Goal: Information Seeking & Learning: Learn about a topic

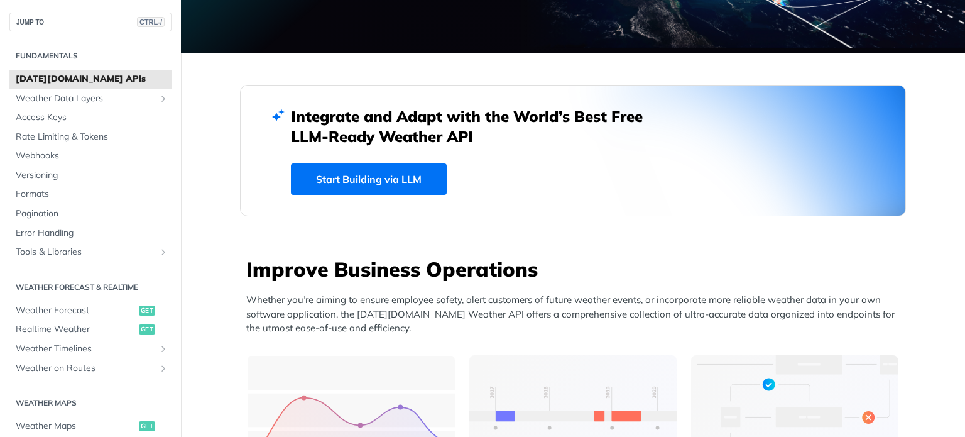
scroll to position [268, 0]
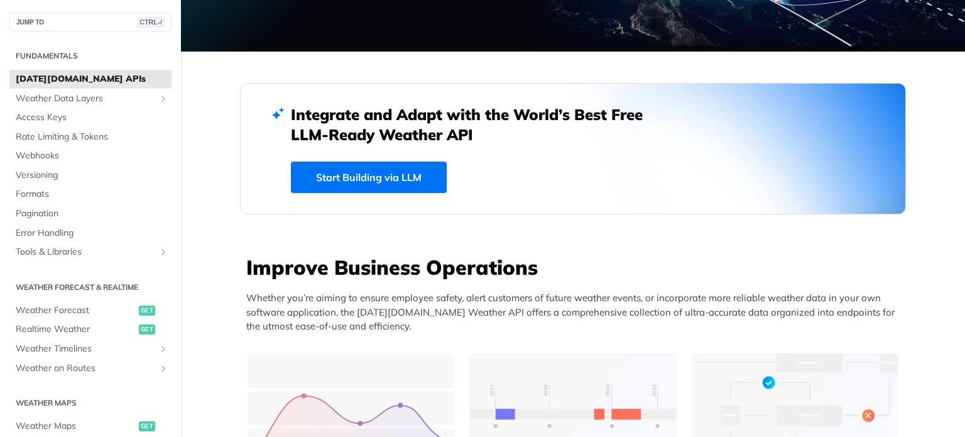
click at [389, 173] on link "Start Building via LLM" at bounding box center [369, 176] width 156 height 31
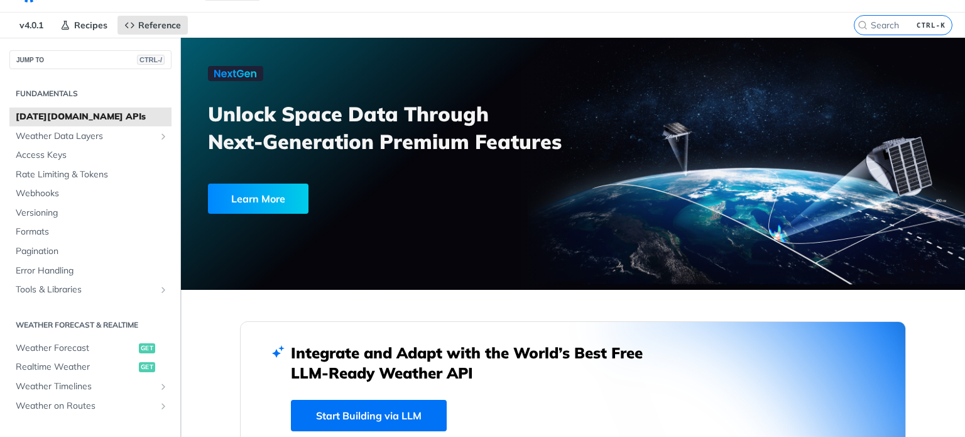
scroll to position [0, 0]
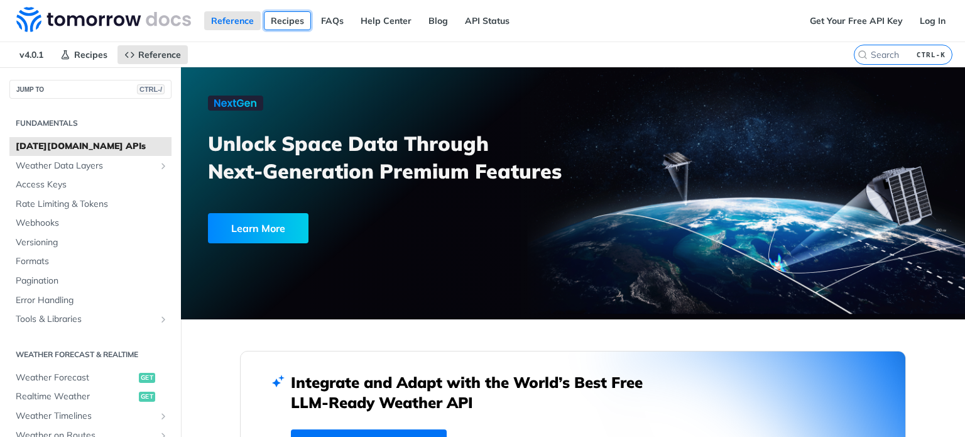
click at [280, 18] on link "Recipes" at bounding box center [287, 20] width 47 height 19
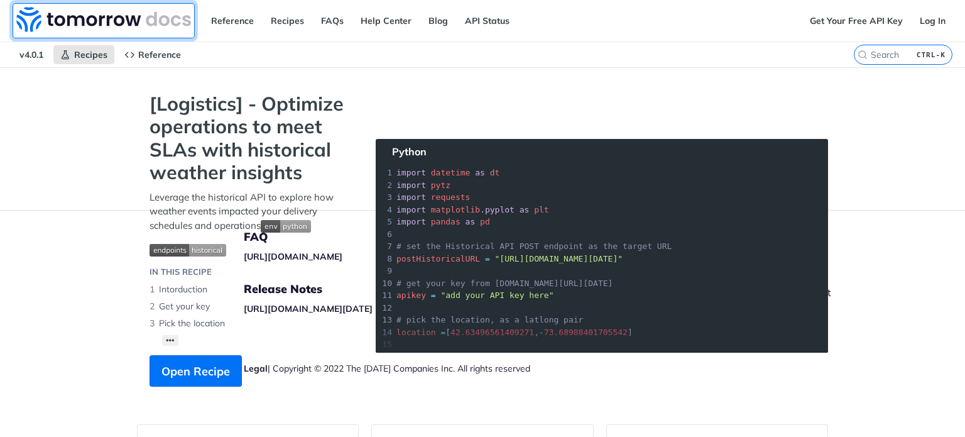
click at [74, 15] on img at bounding box center [103, 19] width 175 height 25
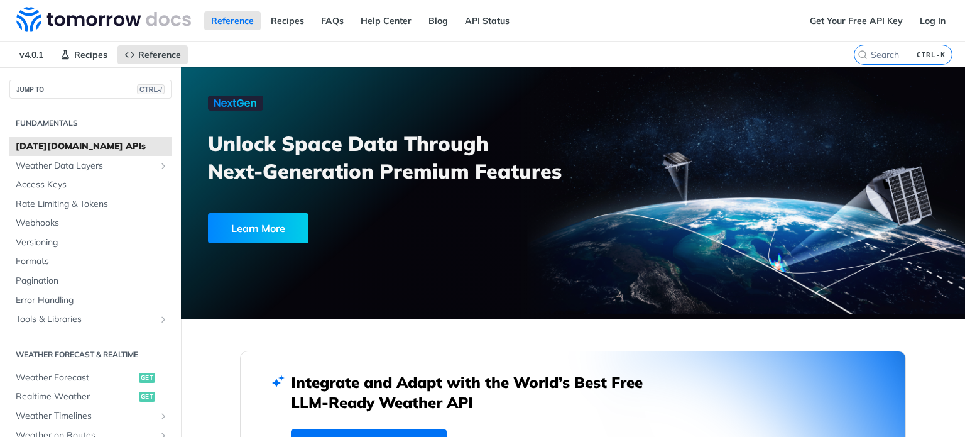
click at [27, 59] on span "v4.0.1" at bounding box center [32, 54] width 38 height 19
click at [61, 86] on button "JUMP TO CTRL-/" at bounding box center [90, 89] width 162 height 19
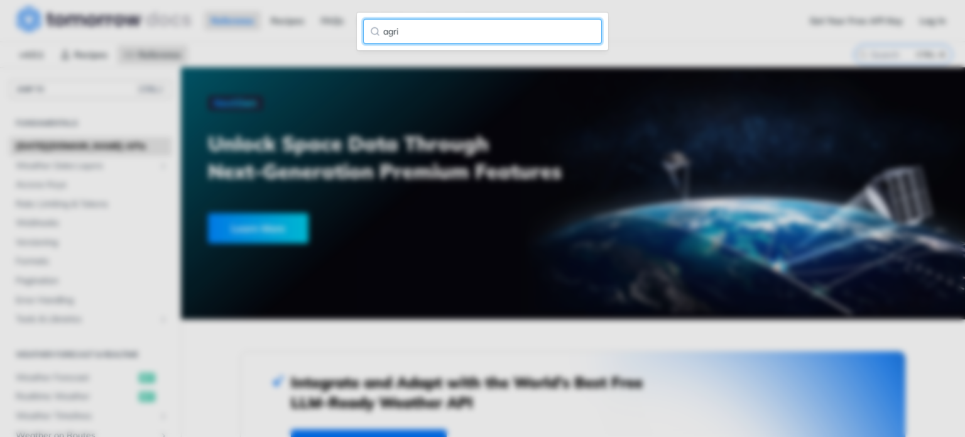
type input "agri"
click at [587, 32] on input "agri" at bounding box center [482, 31] width 239 height 25
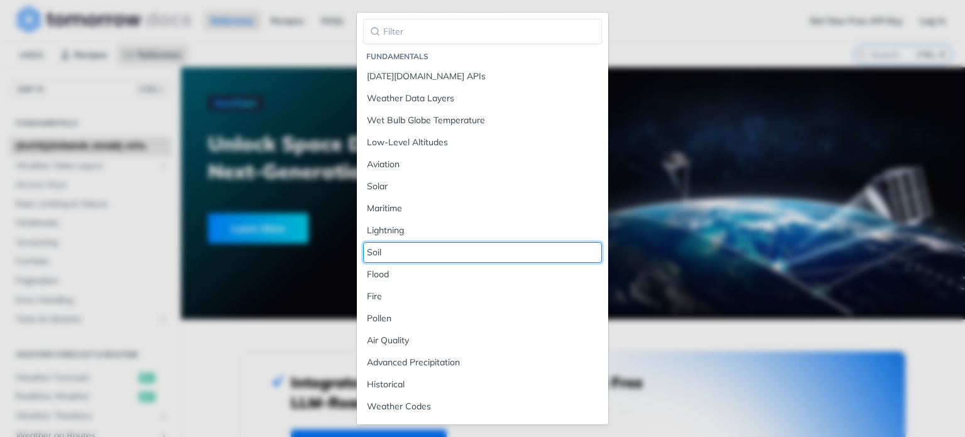
click at [388, 252] on div "Soil" at bounding box center [482, 252] width 231 height 13
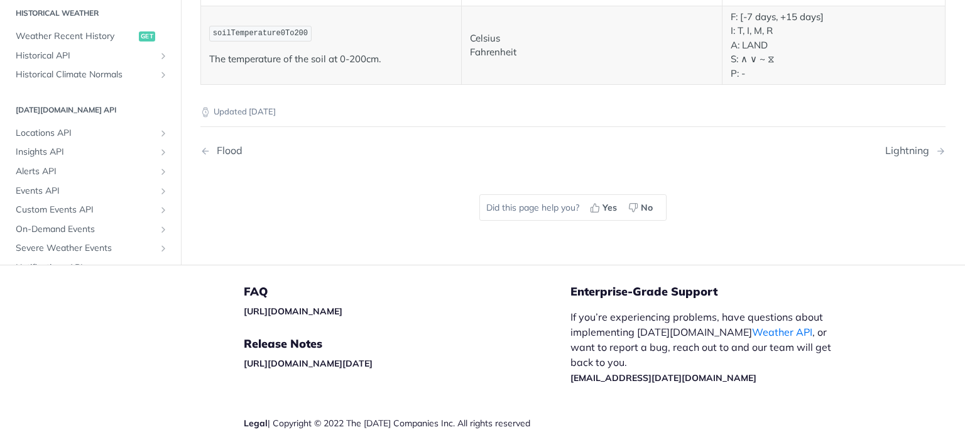
scroll to position [580, 0]
click at [57, 131] on span "Locations API" at bounding box center [85, 137] width 139 height 13
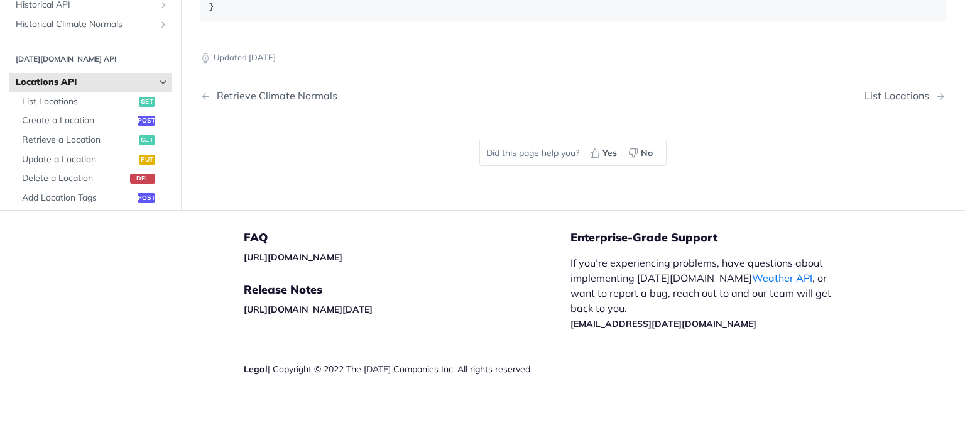
scroll to position [837, 0]
click at [68, 108] on span "List Locations" at bounding box center [79, 101] width 114 height 13
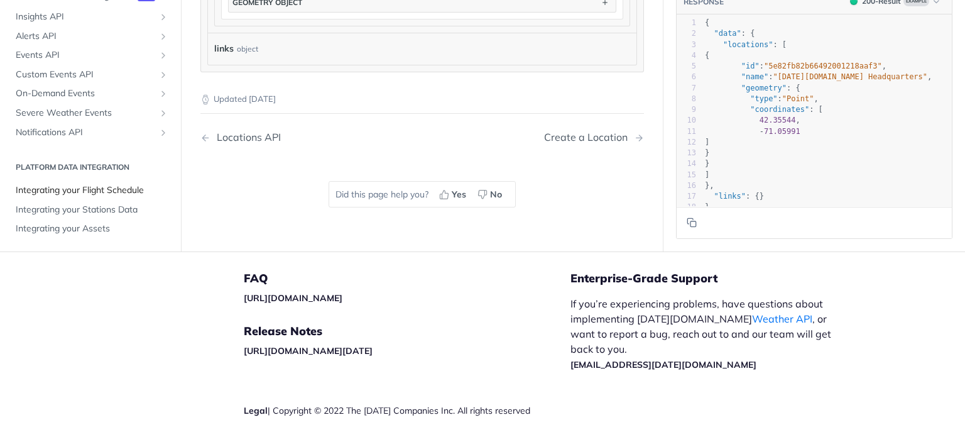
scroll to position [653, 0]
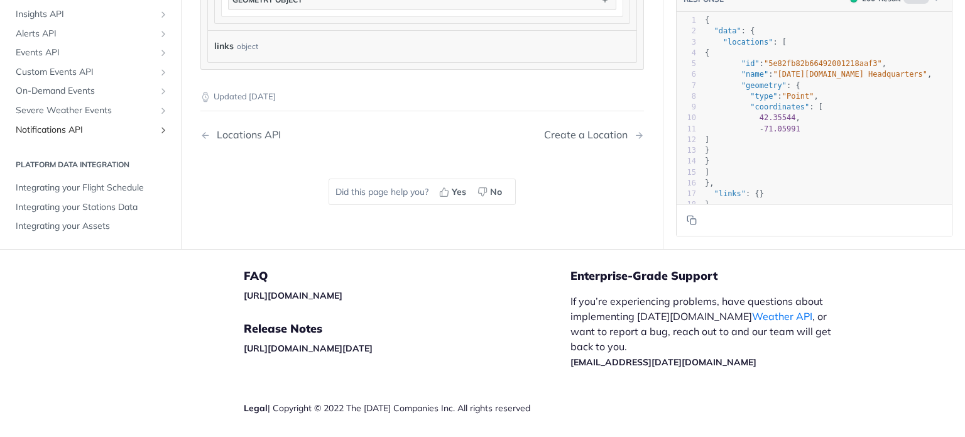
click at [77, 133] on span "Notifications API" at bounding box center [85, 130] width 139 height 13
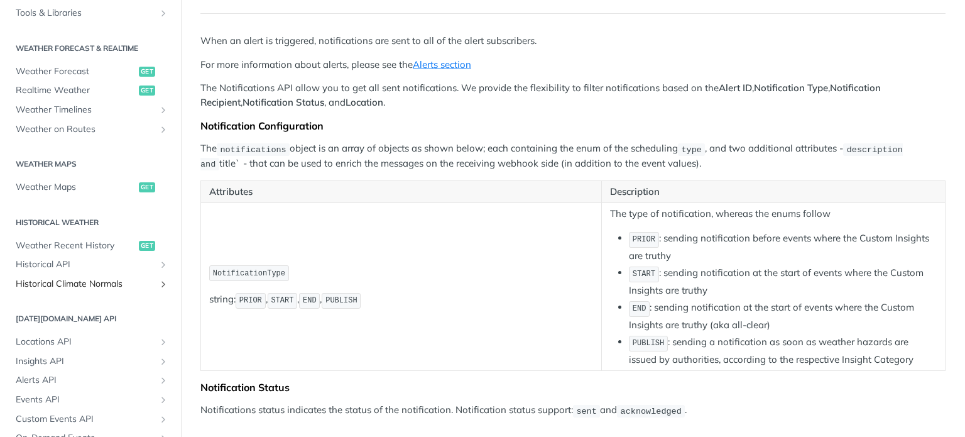
scroll to position [238, 0]
click at [70, 190] on span "Weather Maps" at bounding box center [76, 188] width 120 height 13
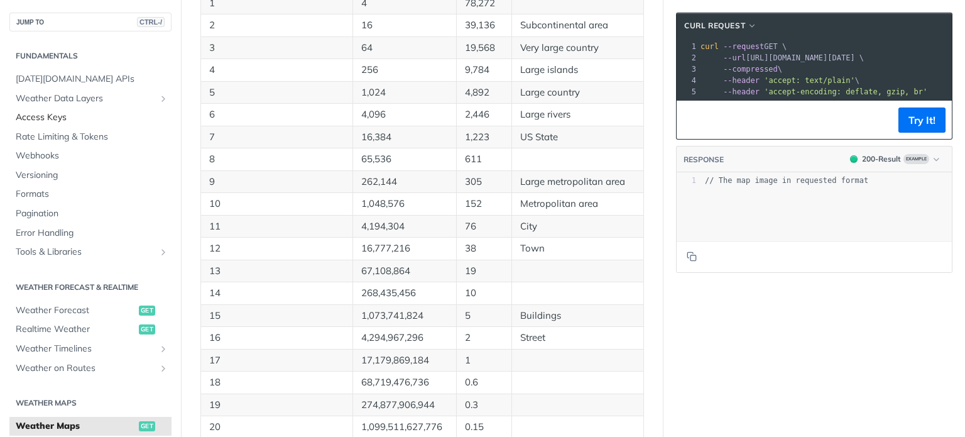
click at [58, 117] on span "Access Keys" at bounding box center [92, 117] width 153 height 13
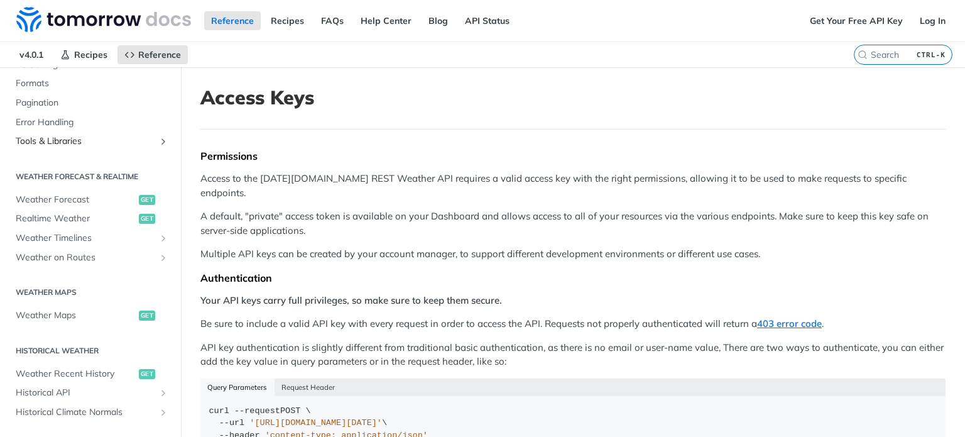
scroll to position [178, 0]
click at [61, 201] on span "Weather Forecast" at bounding box center [76, 199] width 120 height 13
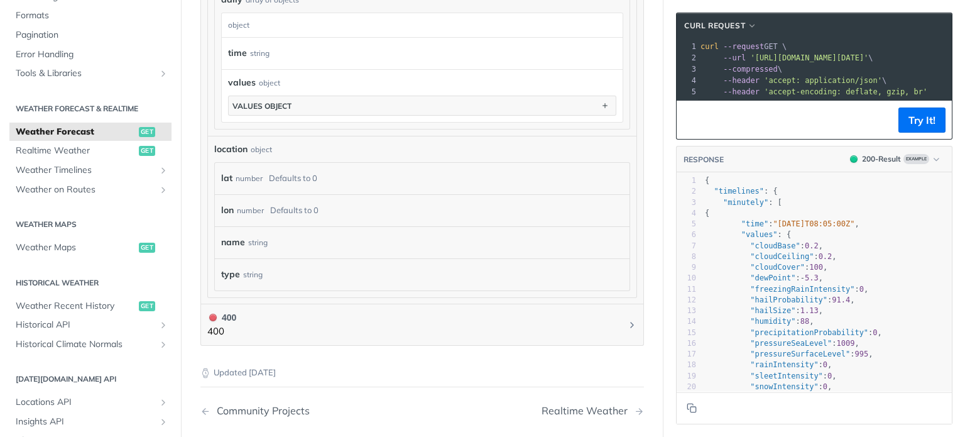
scroll to position [1110, 0]
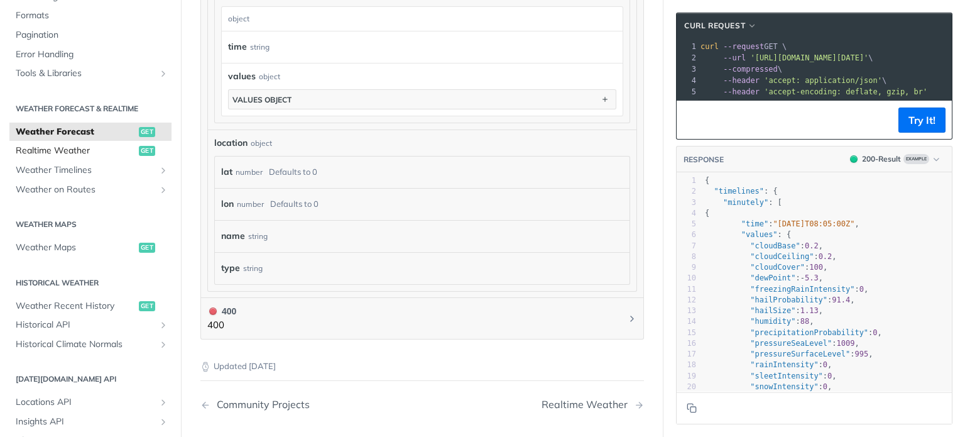
click at [68, 154] on span "Realtime Weather" at bounding box center [76, 150] width 120 height 13
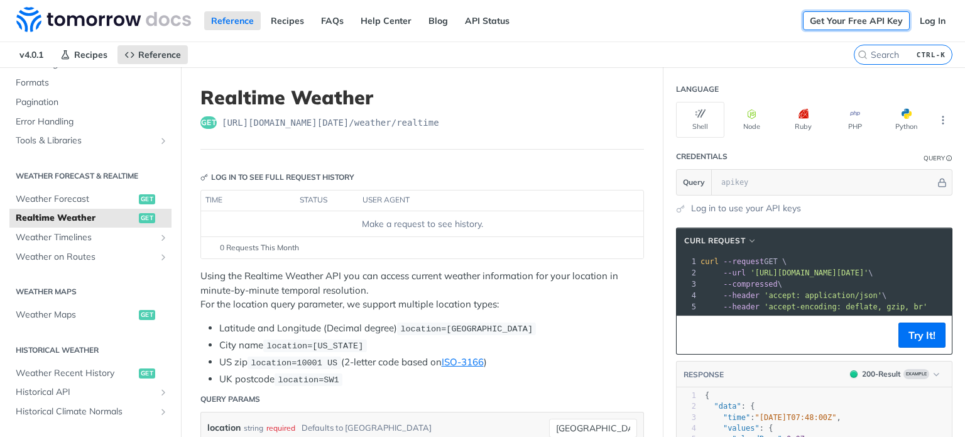
click at [862, 21] on link "Get Your Free API Key" at bounding box center [856, 20] width 107 height 19
